Goal: Task Accomplishment & Management: Use online tool/utility

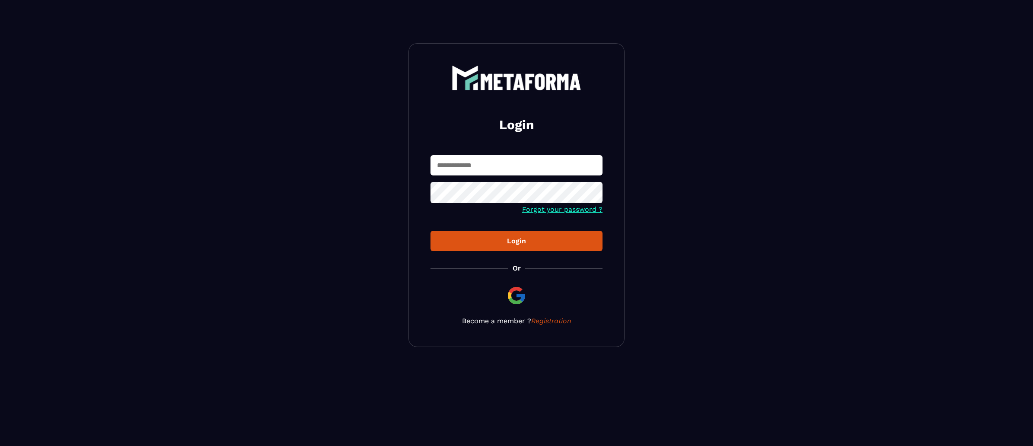
click at [503, 167] on input "text" at bounding box center [517, 165] width 172 height 20
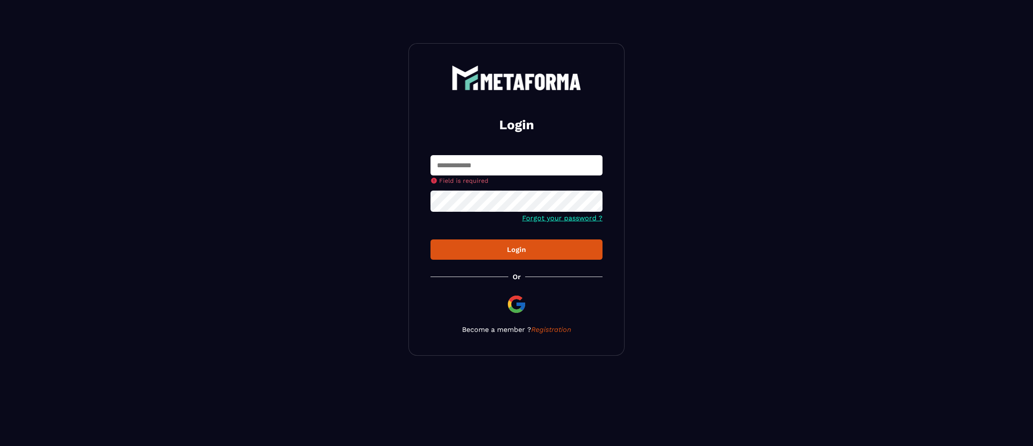
type input "**********"
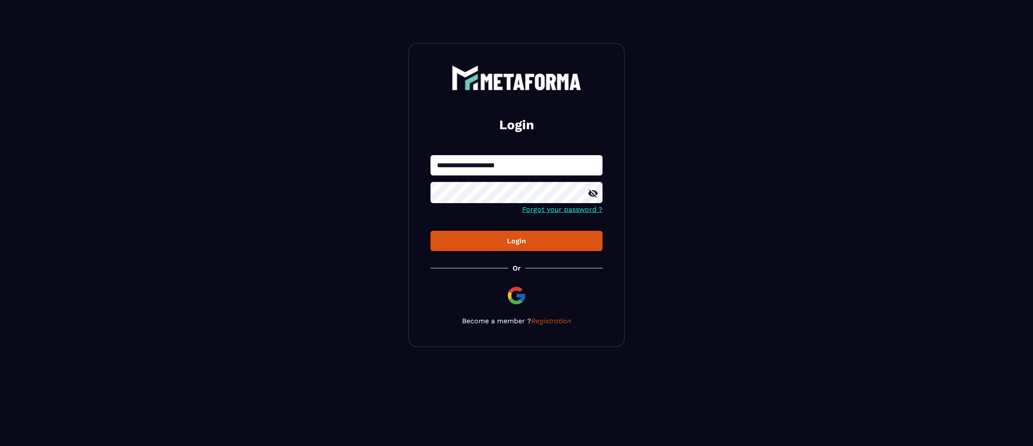
click at [515, 233] on button "Login" at bounding box center [517, 241] width 172 height 20
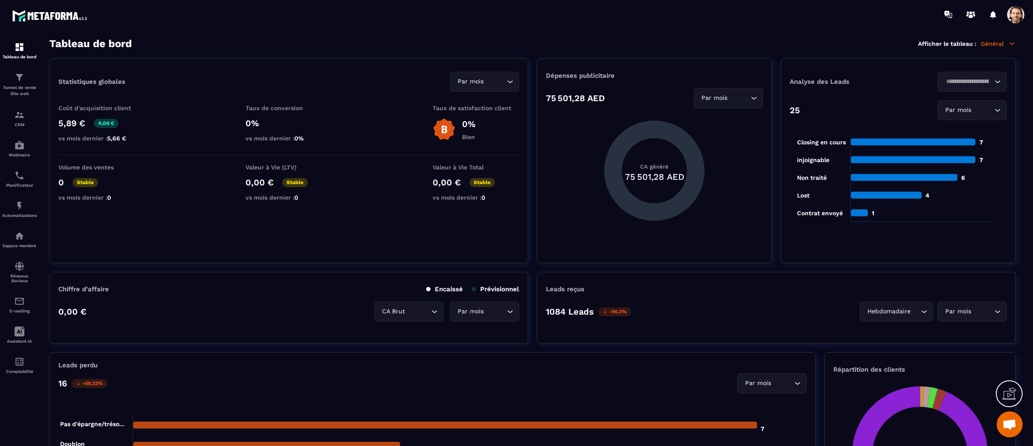
click at [1015, 11] on span at bounding box center [1015, 14] width 17 height 17
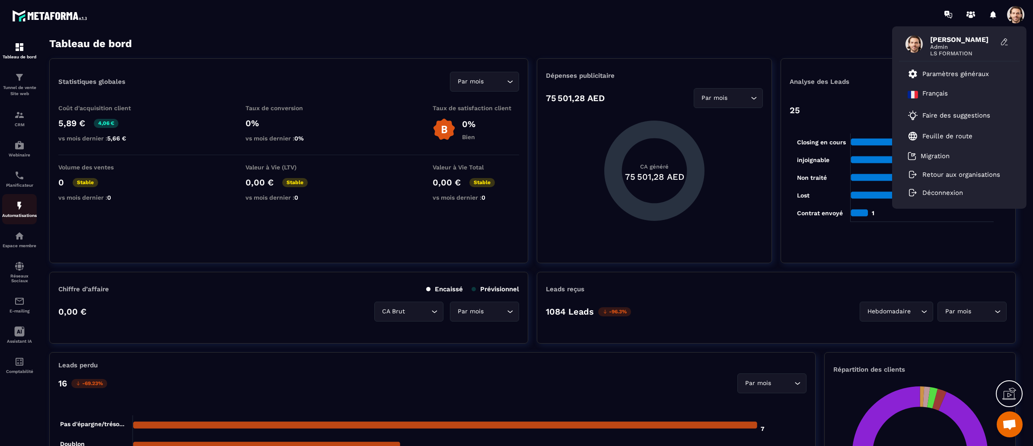
click at [25, 207] on div "Automatisations" at bounding box center [19, 209] width 35 height 17
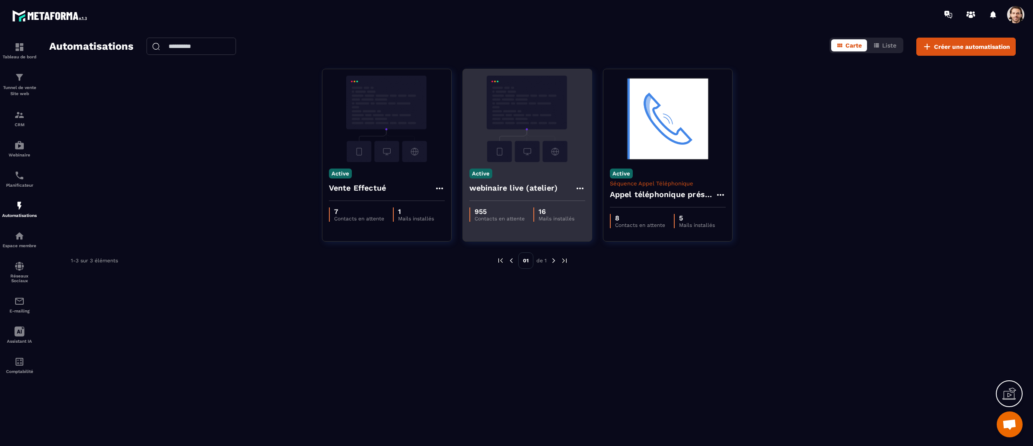
click at [526, 192] on h4 "webinaire live (atelier)" at bounding box center [513, 188] width 89 height 12
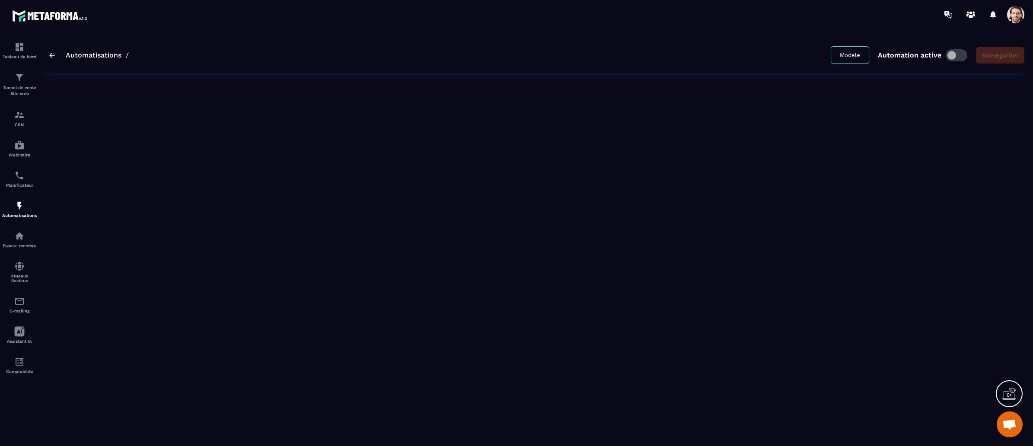
type input "**********"
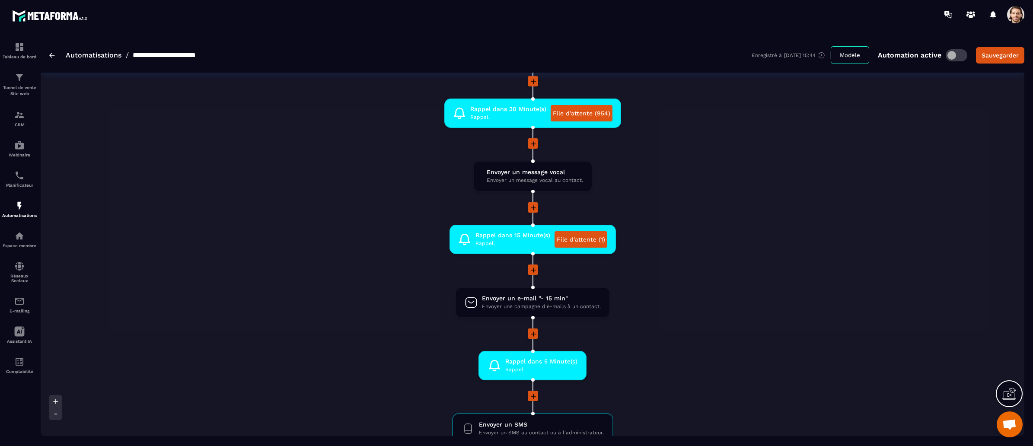
scroll to position [724, 0]
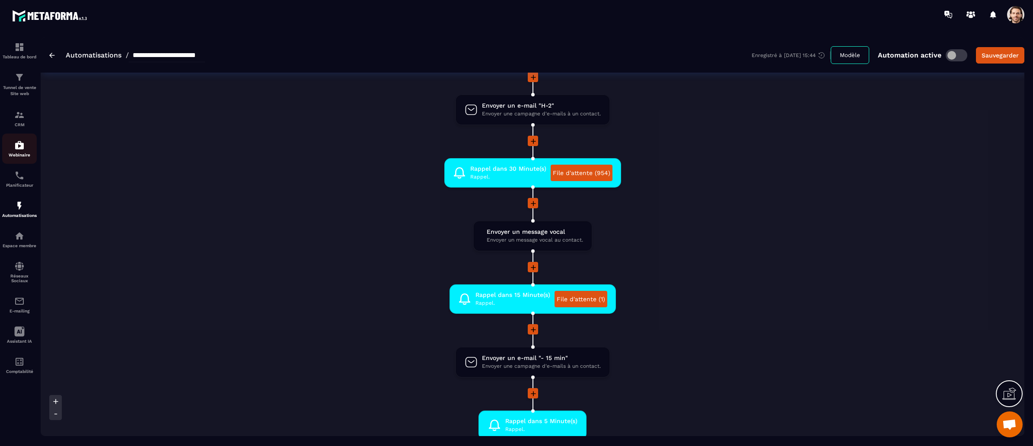
click at [21, 147] on img at bounding box center [19, 145] width 10 height 10
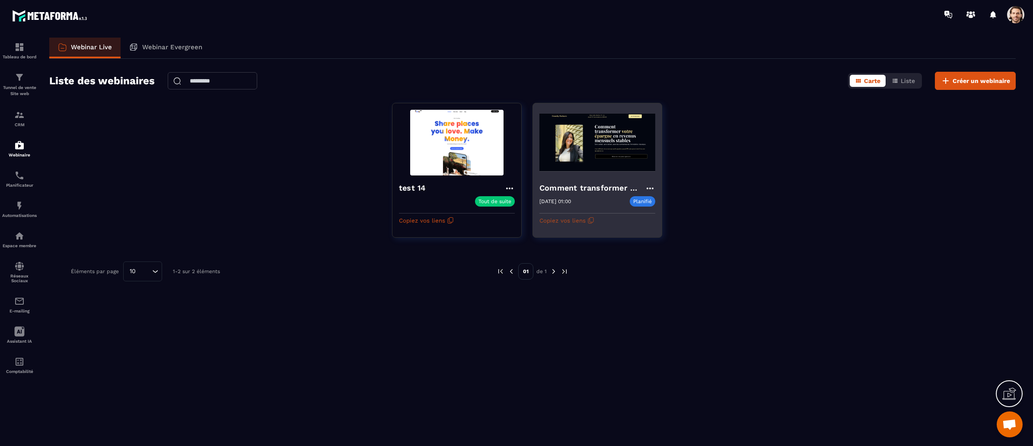
click at [580, 224] on button "Copiez vos liens" at bounding box center [567, 221] width 55 height 14
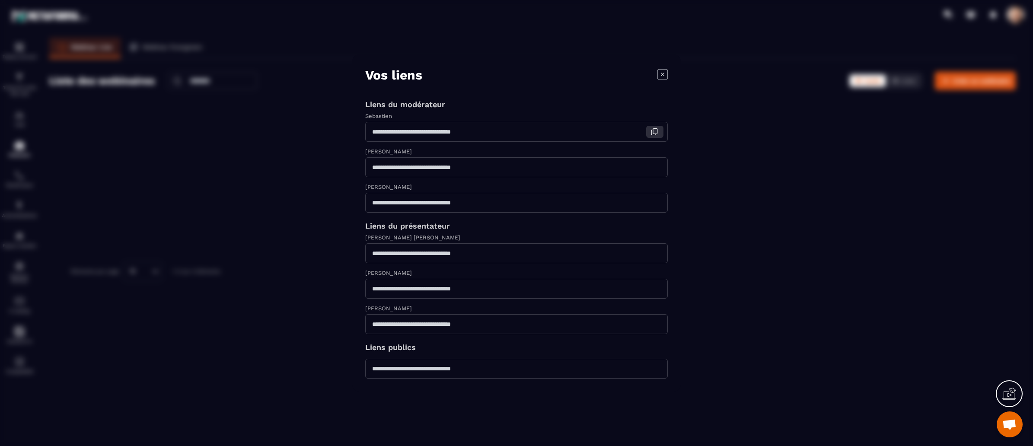
click at [656, 130] on icon "Modal window" at bounding box center [655, 132] width 8 height 8
click at [523, 240] on div "[PERSON_NAME] [PERSON_NAME]" at bounding box center [516, 238] width 303 height 10
click at [656, 253] on icon "Modal window" at bounding box center [655, 253] width 8 height 8
click at [141, 66] on div "Modal window" at bounding box center [516, 223] width 1033 height 446
drag, startPoint x: 666, startPoint y: 73, endPoint x: 620, endPoint y: 93, distance: 50.4
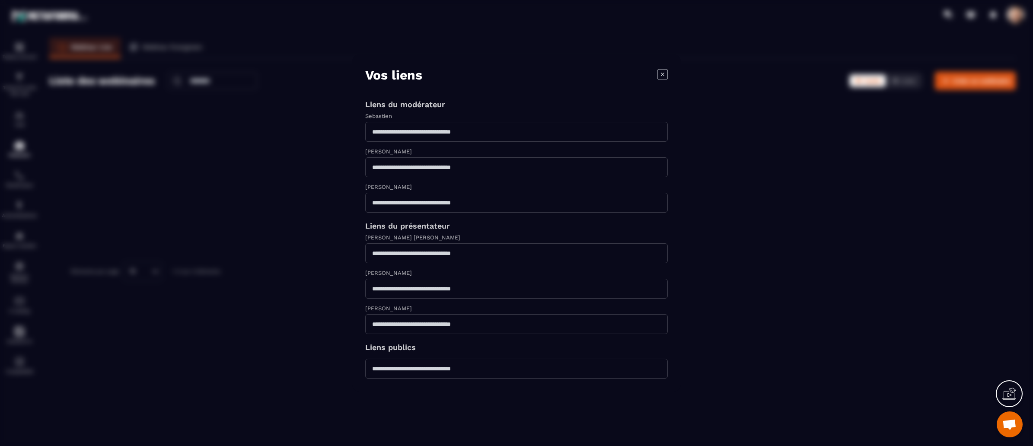
click at [666, 73] on icon "Modal window" at bounding box center [663, 74] width 10 height 10
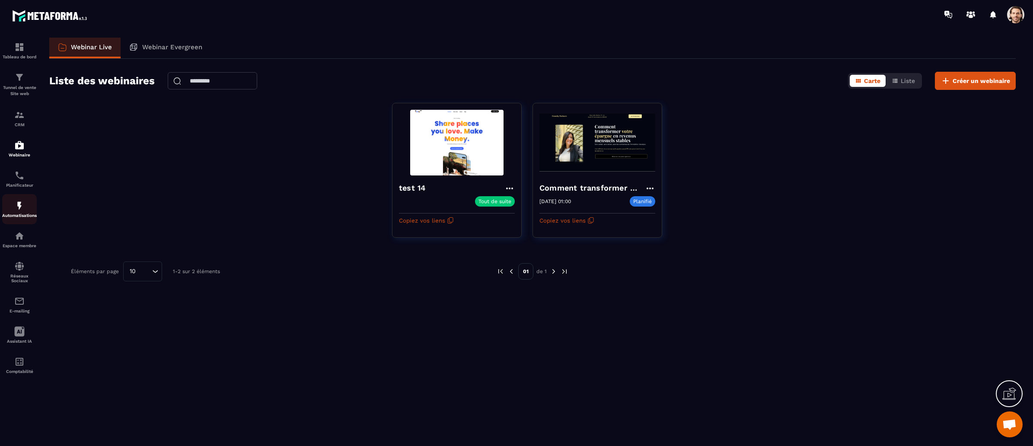
click at [21, 209] on img at bounding box center [19, 206] width 10 height 10
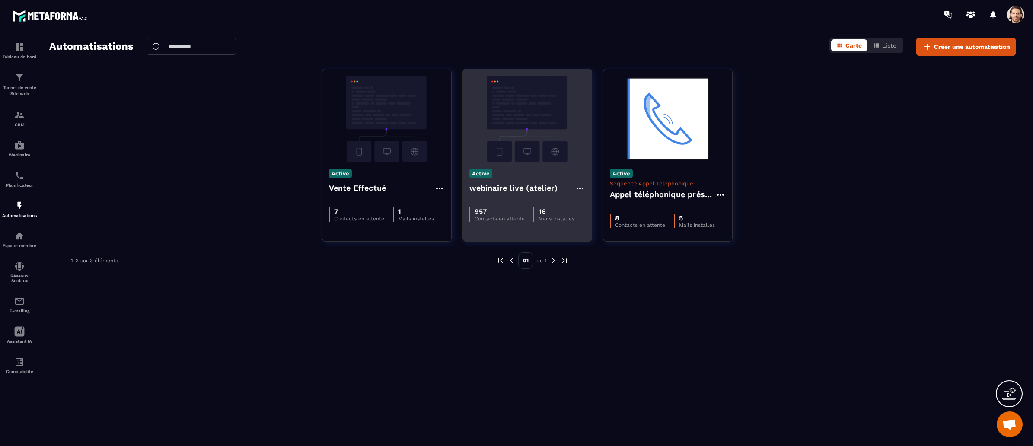
click at [512, 182] on h4 "webinaire live (atelier)" at bounding box center [513, 188] width 89 height 12
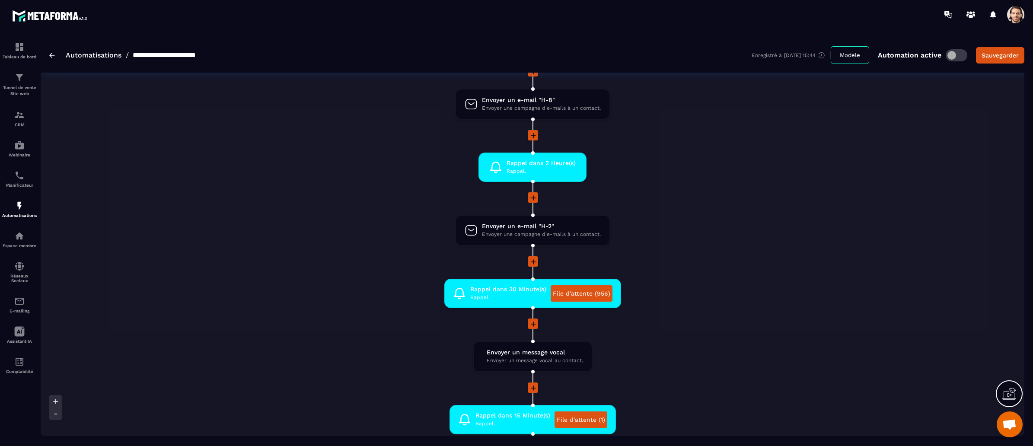
scroll to position [558, 0]
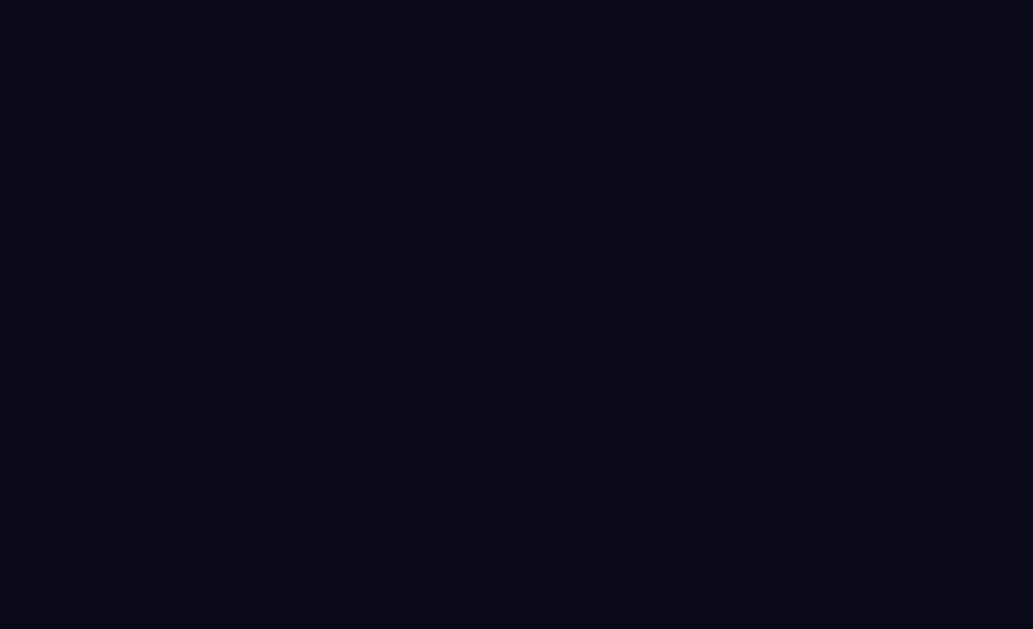
select select "*****"
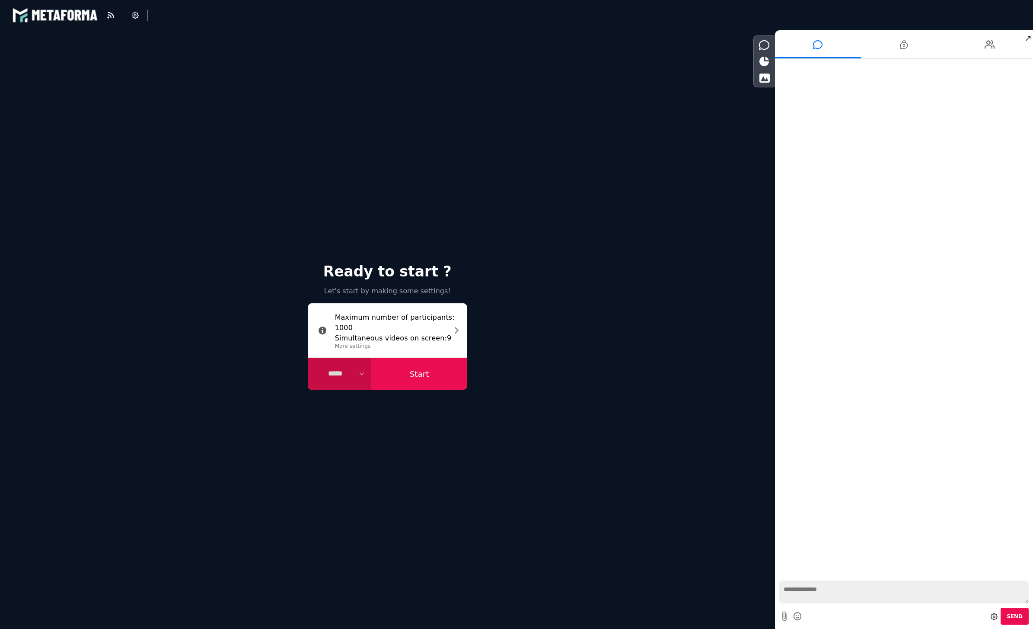
select select "******"
click at [764, 43] on icon at bounding box center [764, 45] width 11 height 10
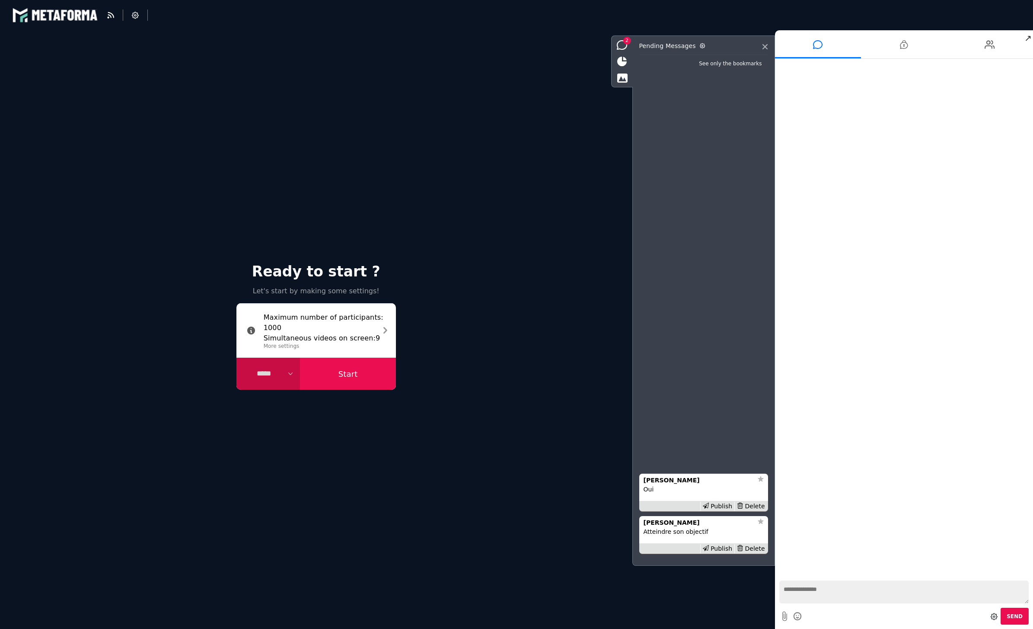
click at [623, 64] on icon at bounding box center [622, 62] width 10 height 10
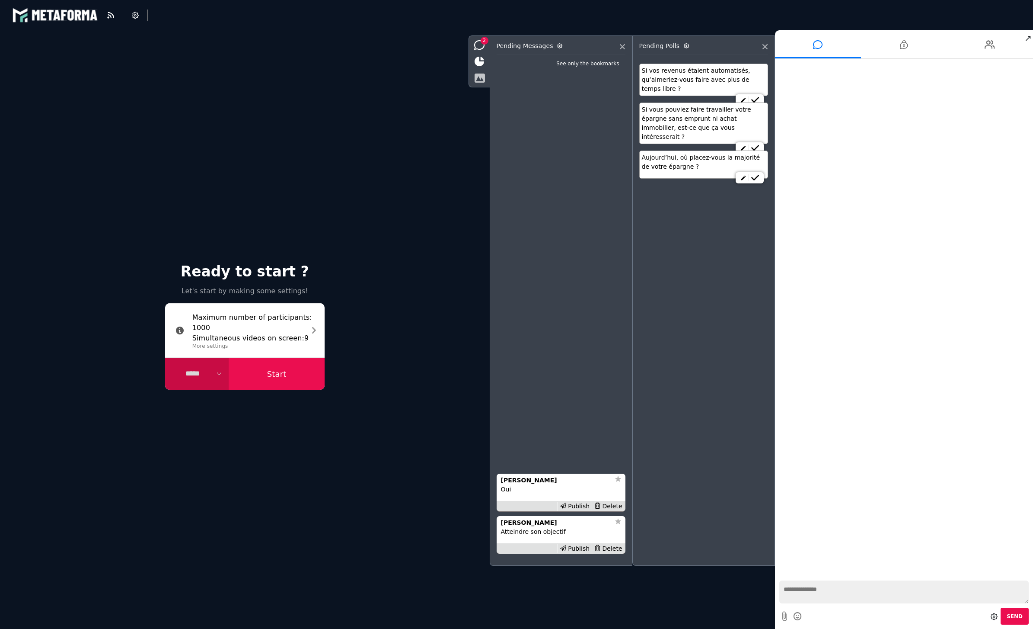
click at [480, 78] on icon at bounding box center [479, 78] width 11 height 10
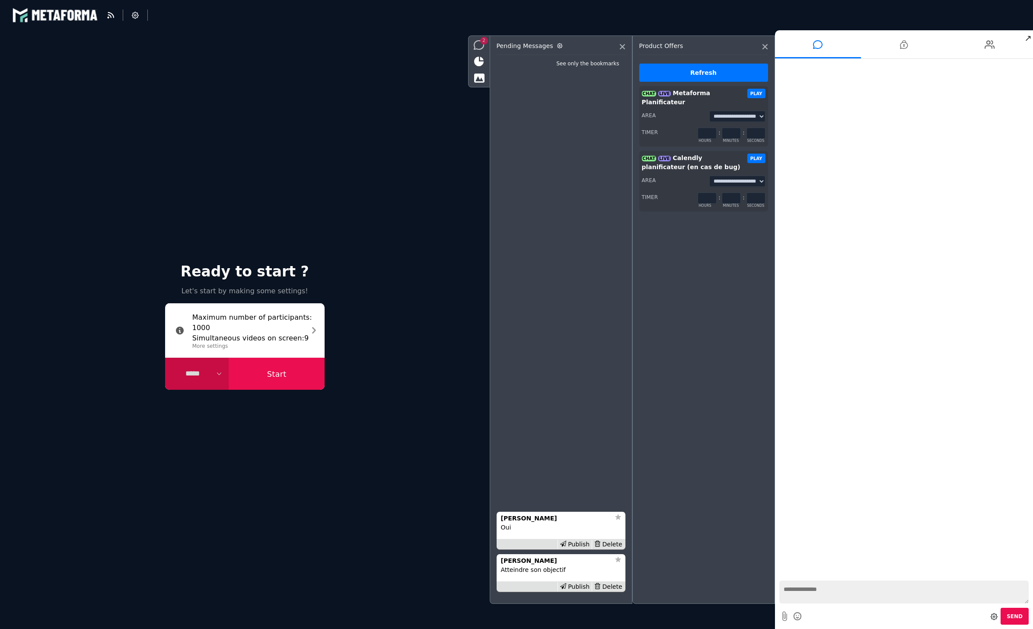
click at [481, 43] on span "2" at bounding box center [484, 41] width 8 height 8
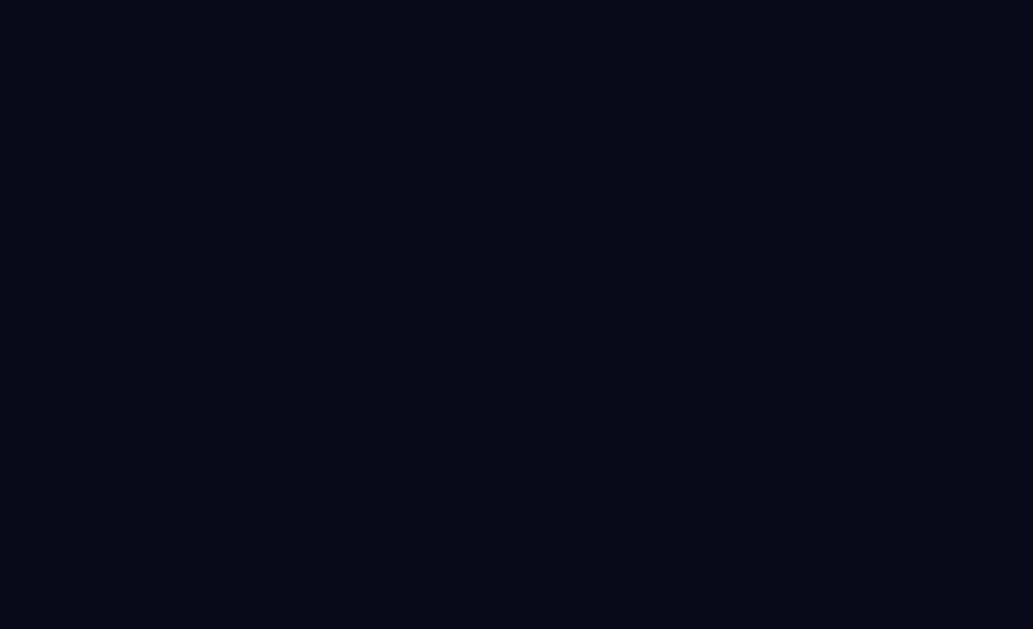
select select "*****"
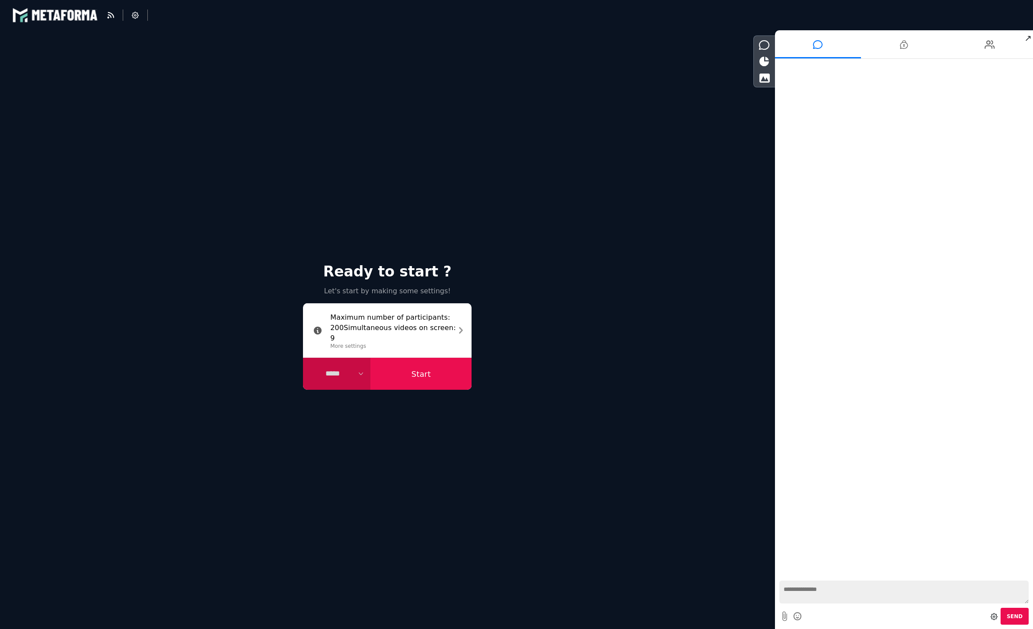
select select "******"
click at [991, 37] on icon at bounding box center [990, 45] width 10 height 22
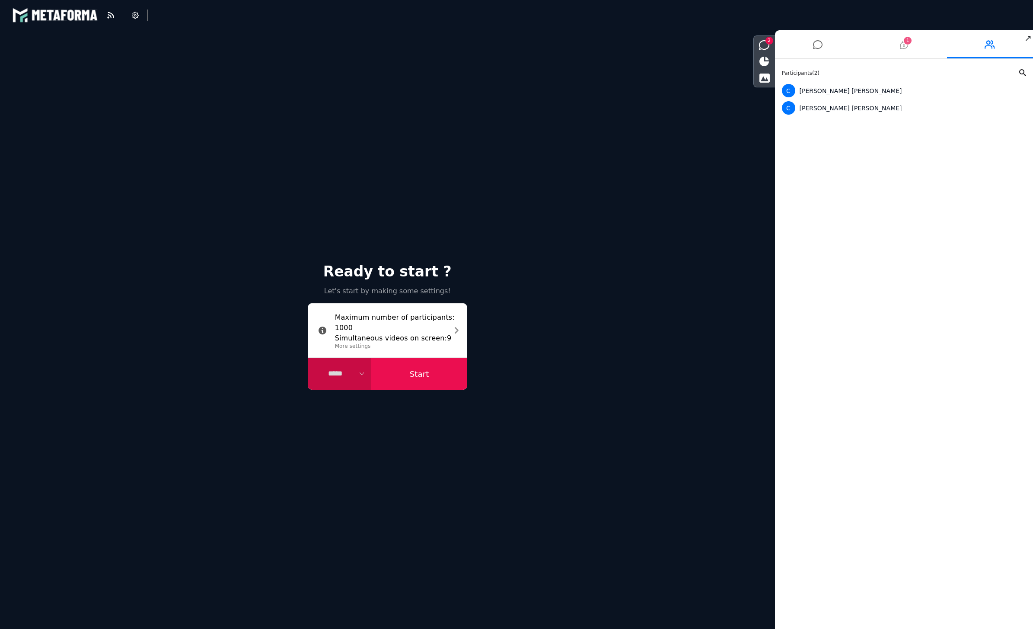
click at [913, 46] on li "1" at bounding box center [904, 44] width 86 height 28
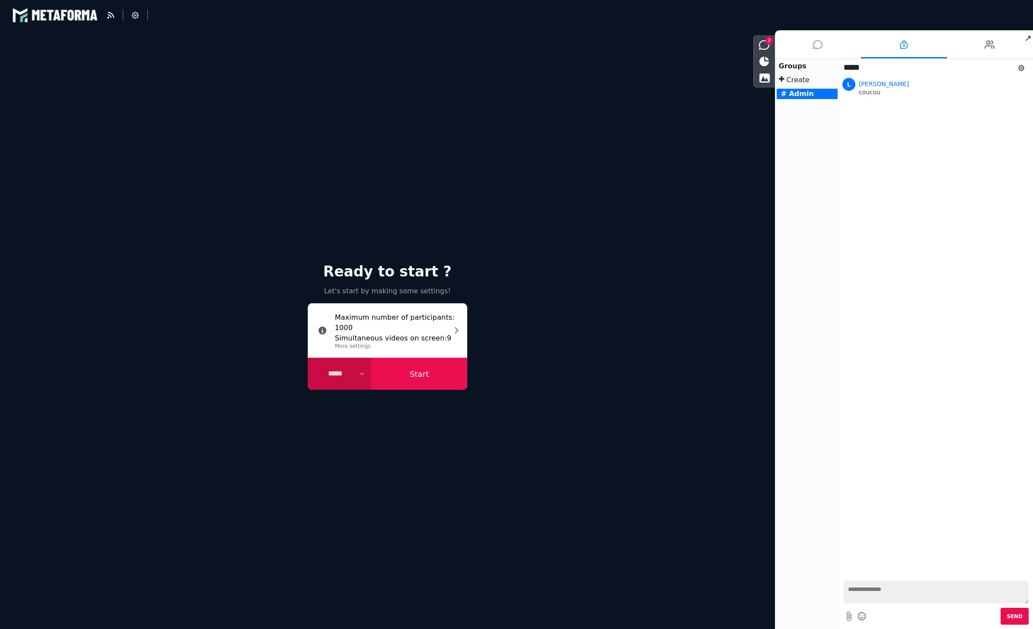
click at [814, 46] on icon at bounding box center [818, 45] width 10 height 22
click at [766, 63] on icon at bounding box center [765, 62] width 10 height 10
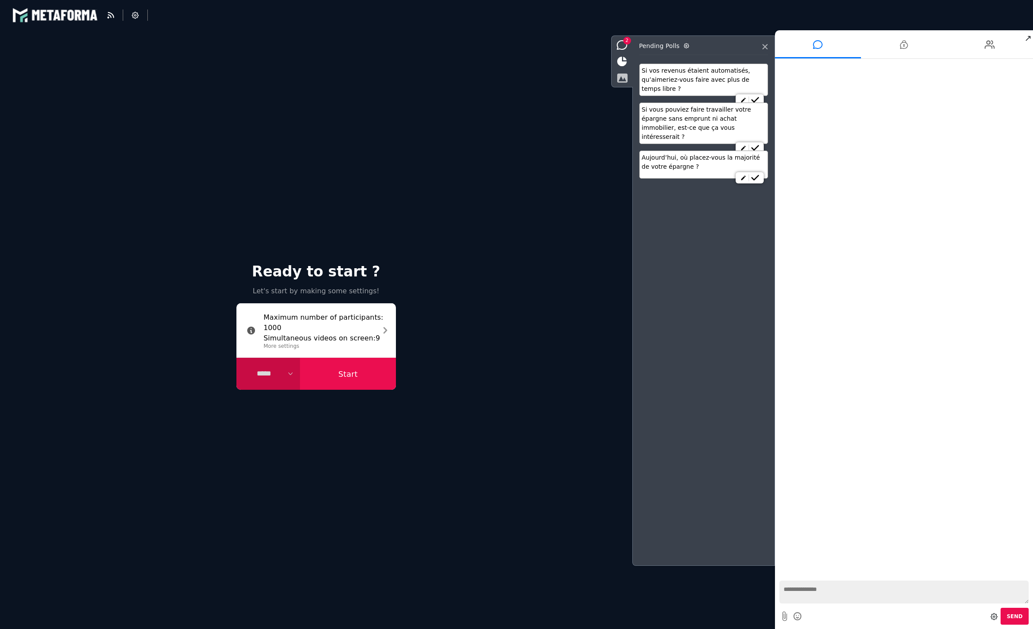
click at [625, 80] on icon at bounding box center [622, 78] width 11 height 10
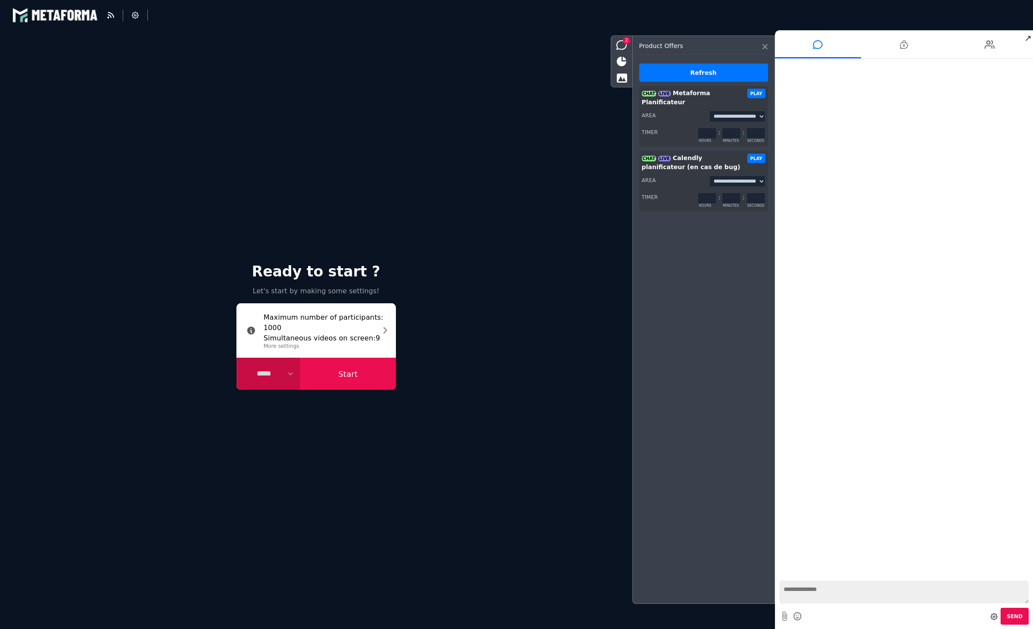
click at [768, 46] on icon at bounding box center [765, 46] width 5 height 5
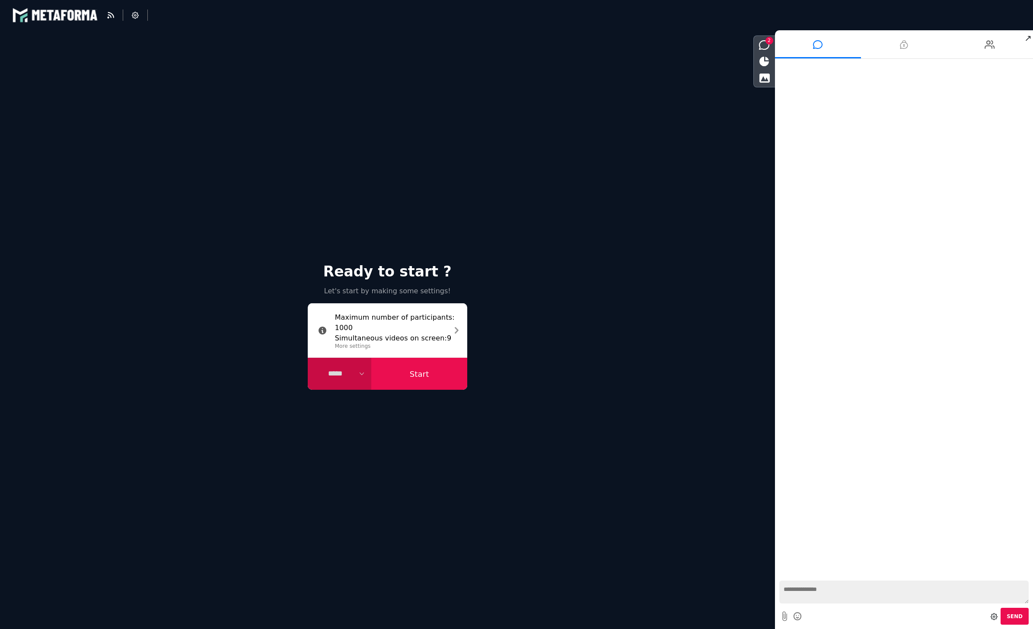
click at [890, 44] on li at bounding box center [904, 44] width 86 height 28
click at [972, 45] on li at bounding box center [990, 44] width 86 height 28
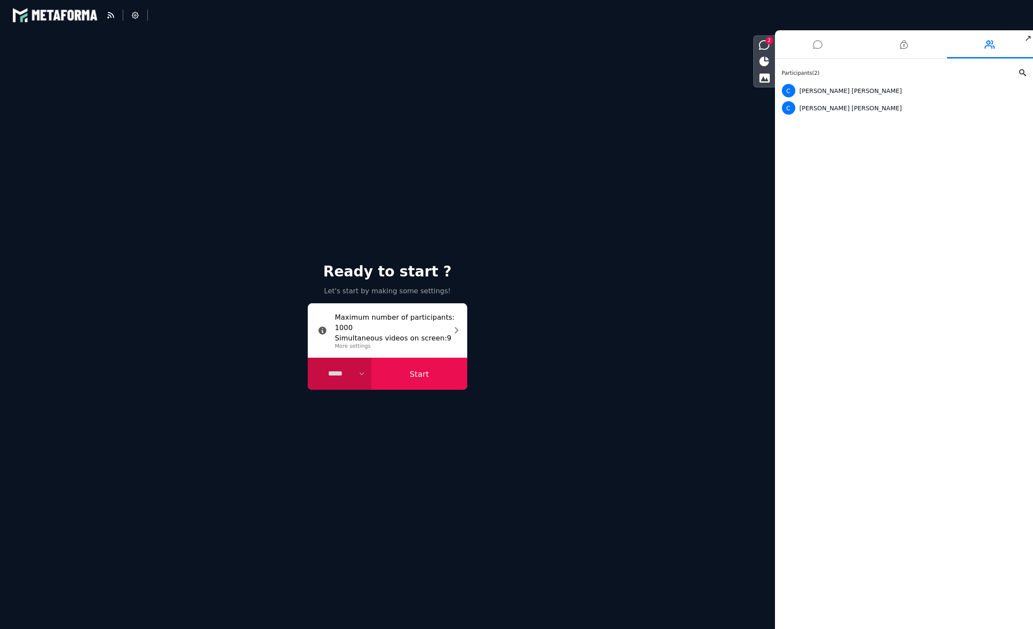
click at [820, 43] on icon at bounding box center [818, 45] width 10 height 22
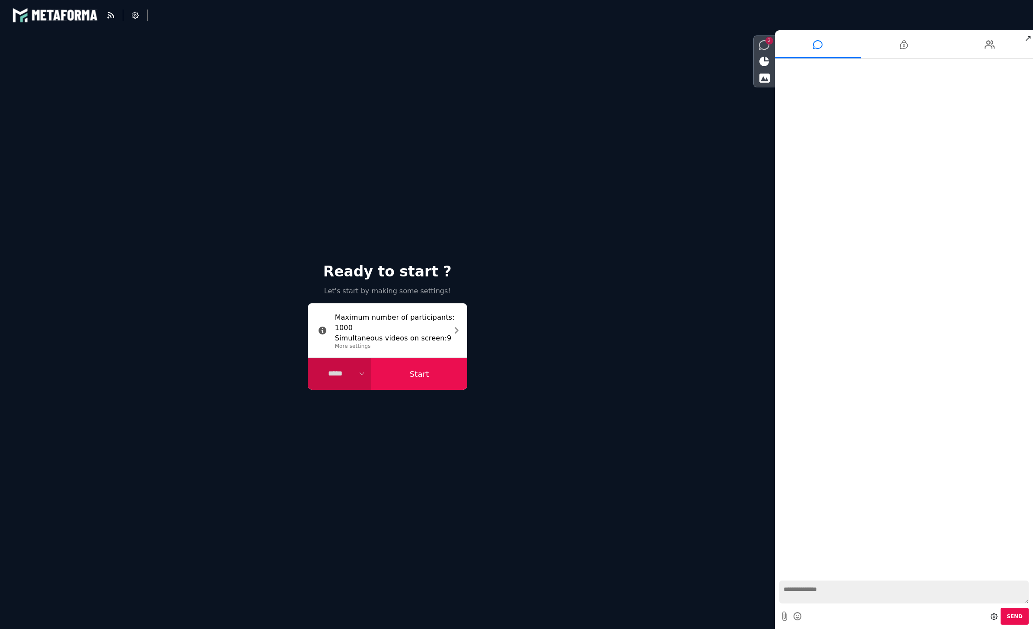
click at [770, 41] on span "2" at bounding box center [770, 41] width 8 height 8
